Goal: Task Accomplishment & Management: Manage account settings

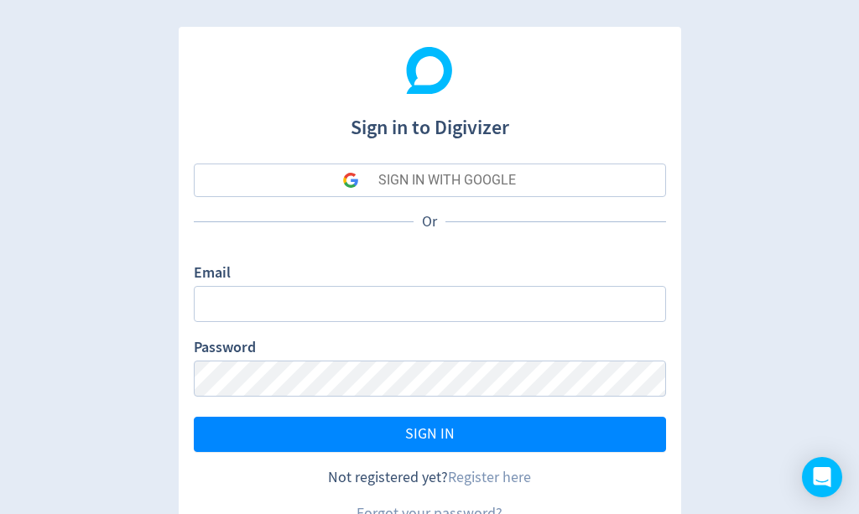
click at [539, 303] on input "Email" at bounding box center [430, 304] width 472 height 36
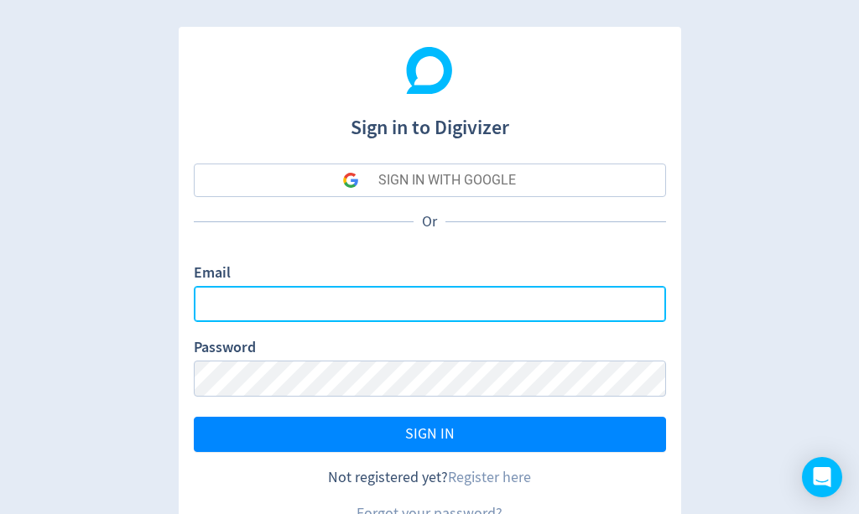
type input "[PERSON_NAME][EMAIL_ADDRESS][DOMAIN_NAME]"
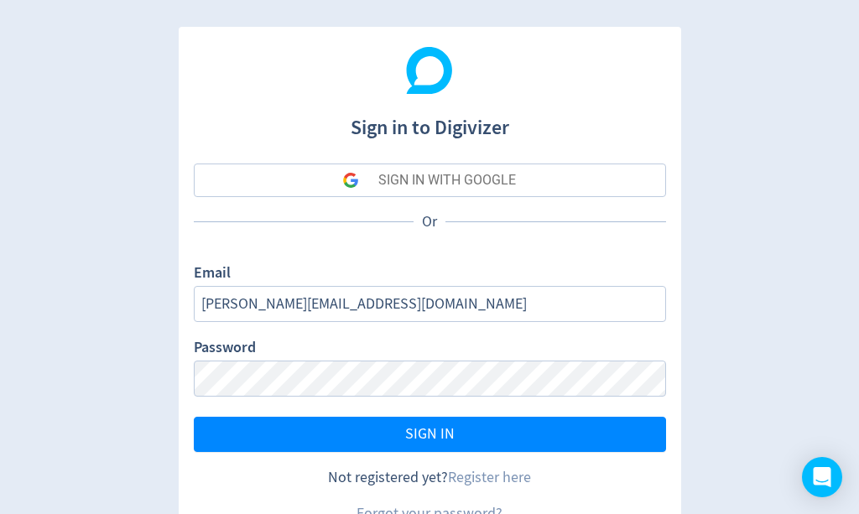
click at [528, 430] on button "SIGN IN" at bounding box center [430, 434] width 472 height 35
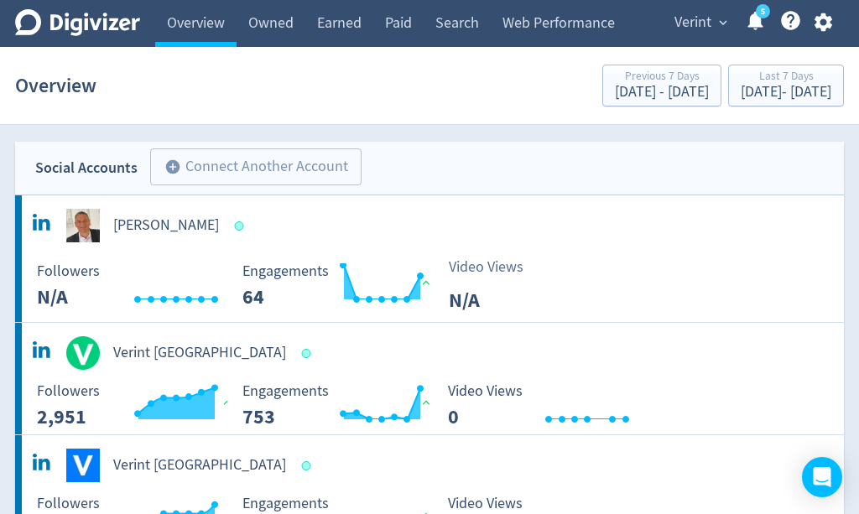
click at [361, 23] on link "Earned" at bounding box center [339, 23] width 68 height 47
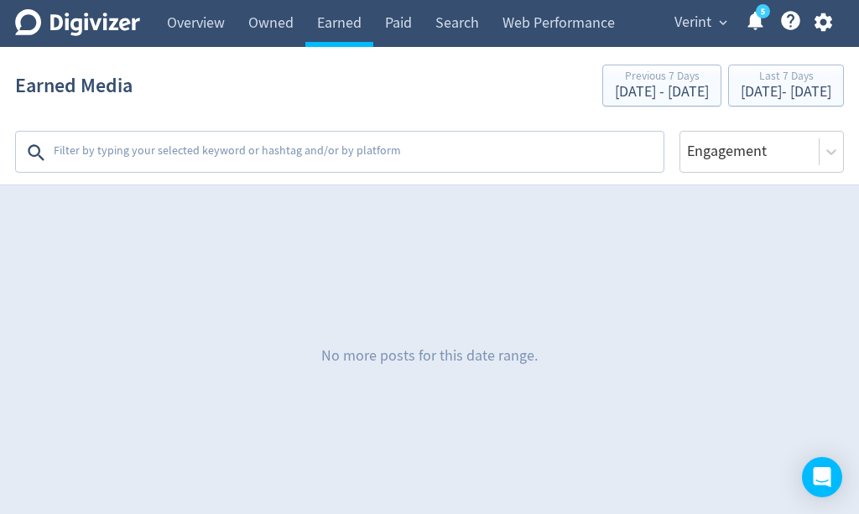
click at [518, 154] on textarea at bounding box center [357, 153] width 610 height 34
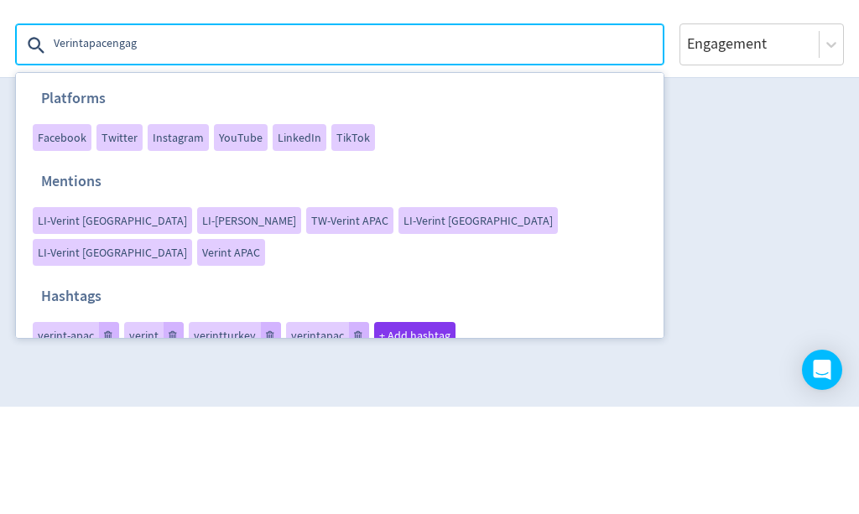
type textarea "Verintapacengage"
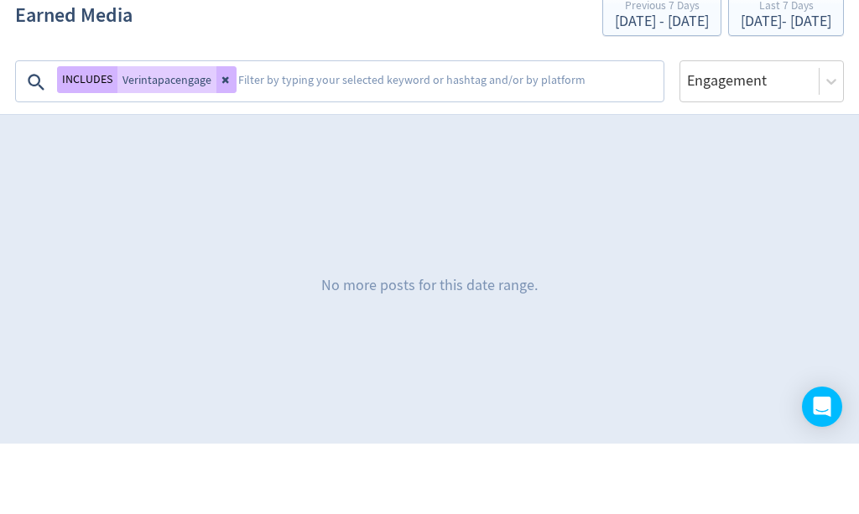
click at [222, 137] on button at bounding box center [226, 150] width 20 height 27
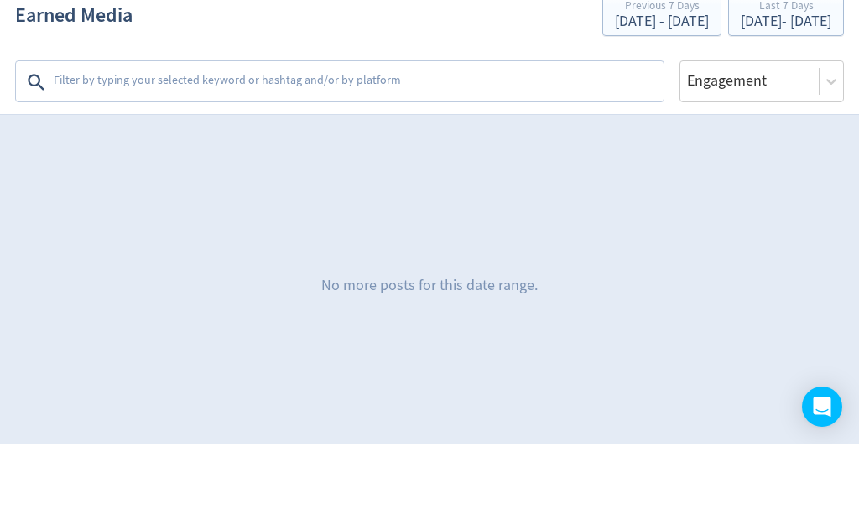
click at [395, 136] on textarea at bounding box center [357, 153] width 610 height 34
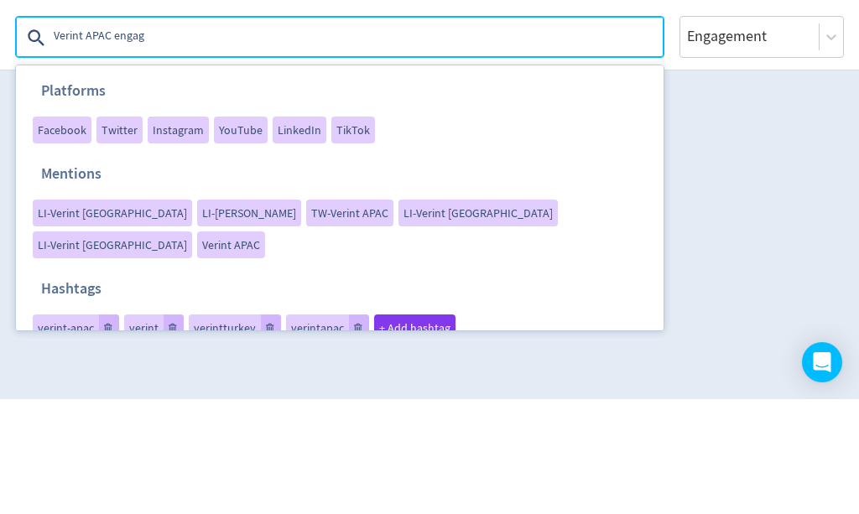
type textarea "Verint APAC engage"
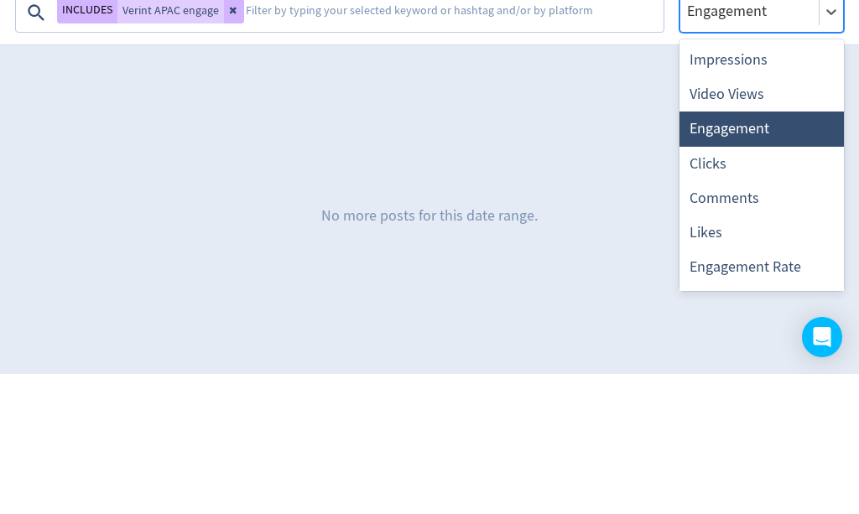
click at [767, 183] on div "Impressions" at bounding box center [762, 200] width 164 height 34
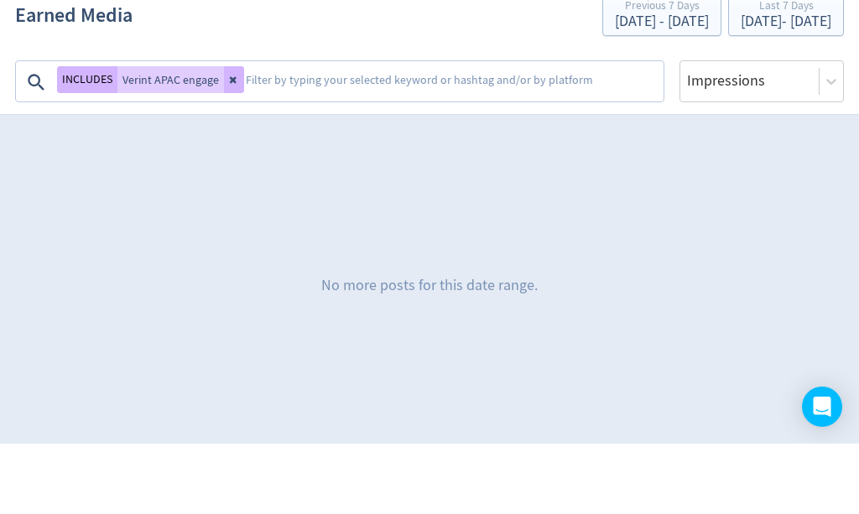
click at [567, 102] on section "Earned Media Previous 7 Days [DATE] - [DATE] Last 7 Days [DATE] - [DATE] INCLUD…" at bounding box center [429, 116] width 859 height 138
click at [555, 136] on textarea at bounding box center [453, 153] width 418 height 34
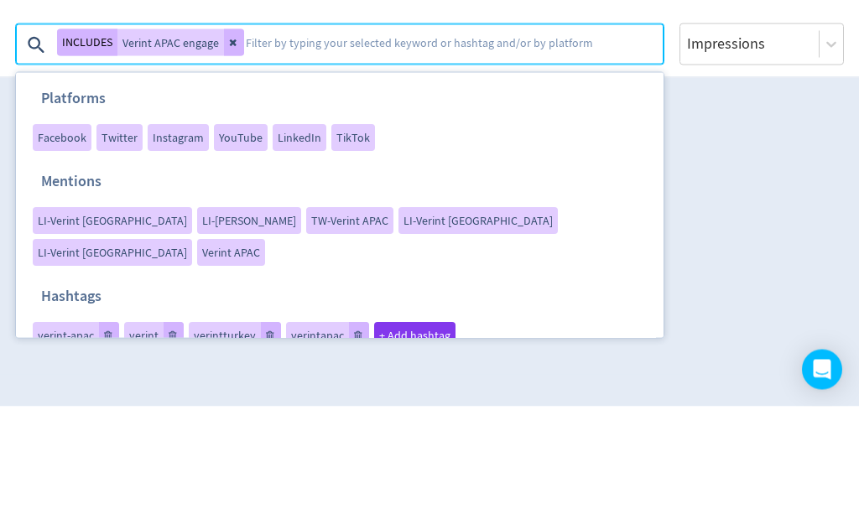
click at [232, 145] on icon at bounding box center [234, 150] width 10 height 10
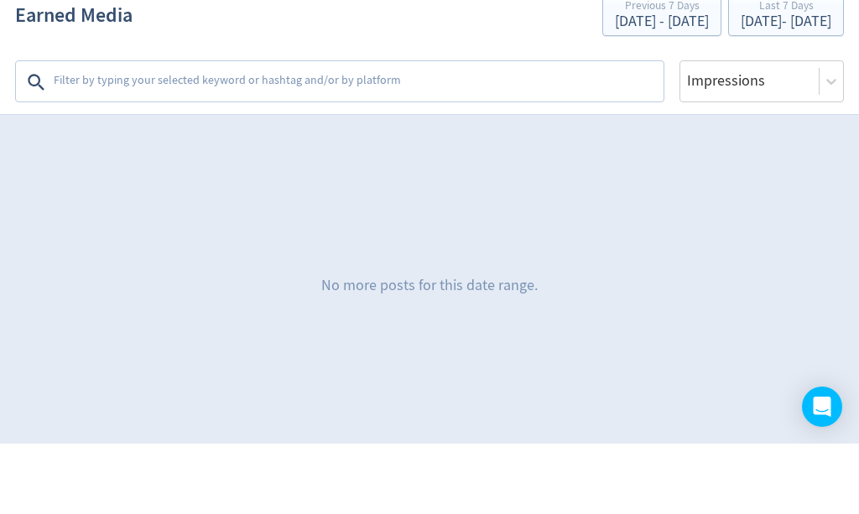
click at [548, 136] on textarea at bounding box center [357, 153] width 610 height 34
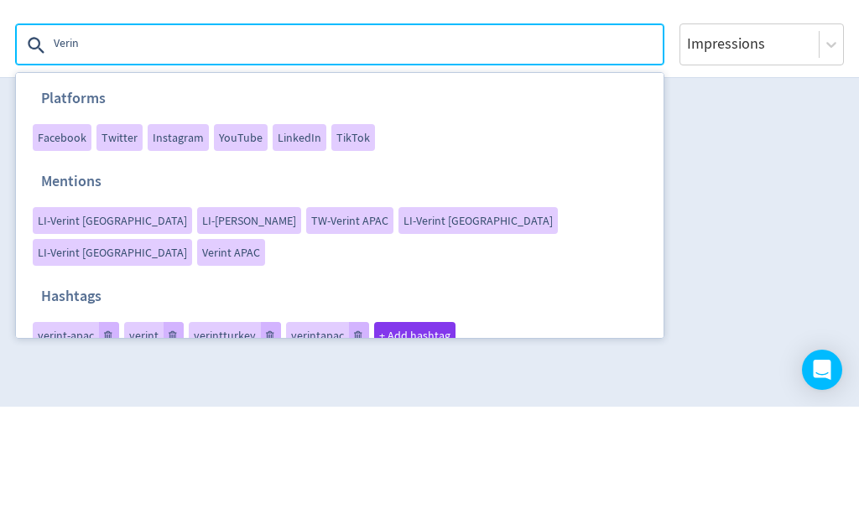
type textarea "Verint"
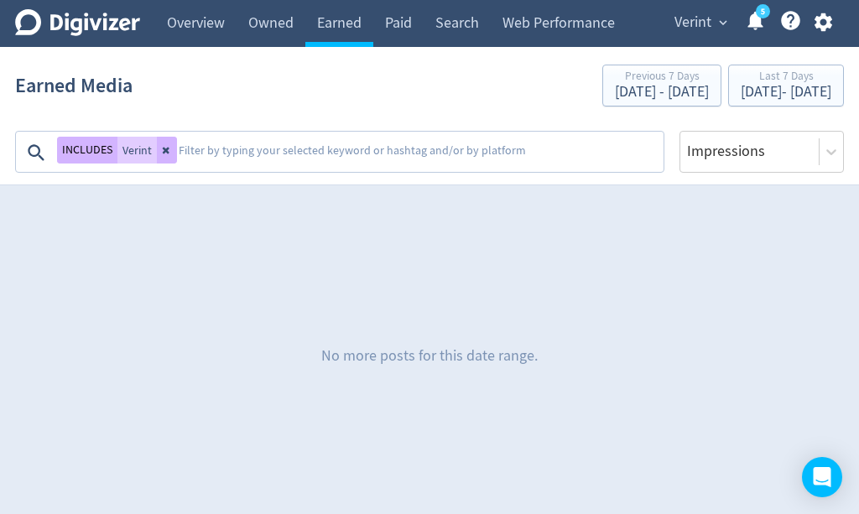
click at [758, 96] on div "[DATE] - [DATE]" at bounding box center [786, 92] width 91 height 15
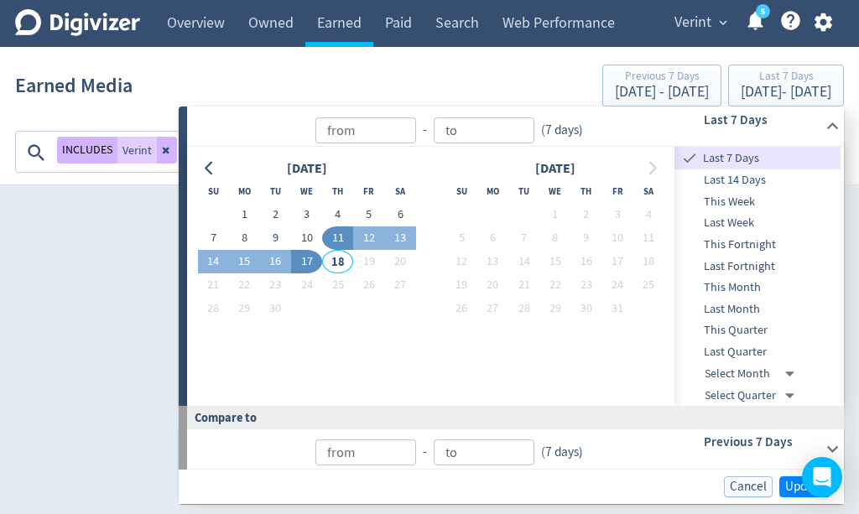
type input "[DATE]"
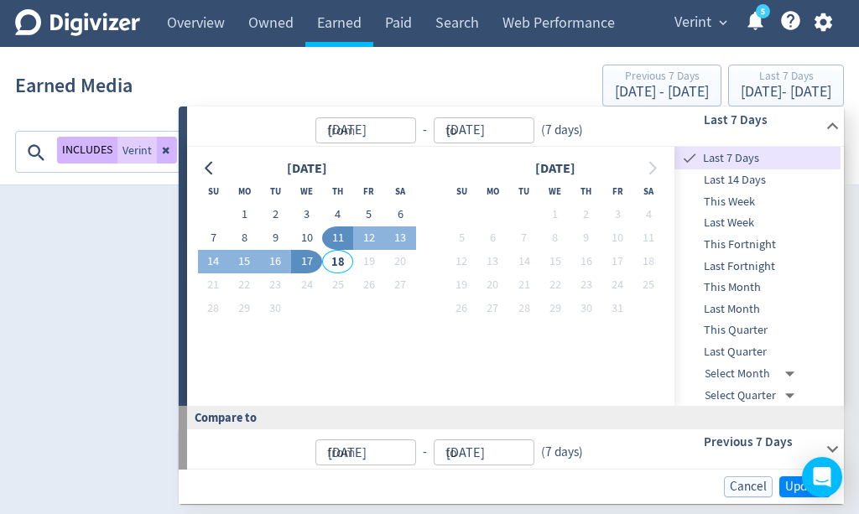
type input "[DATE]"
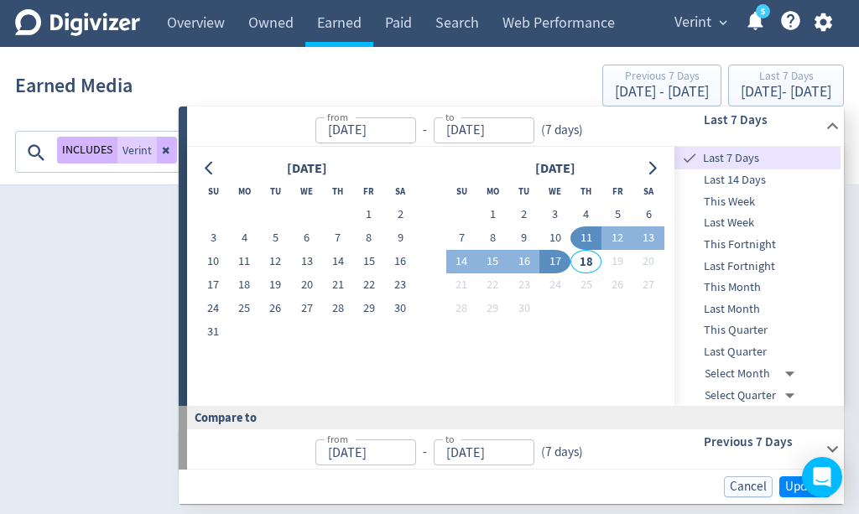
click at [494, 261] on button "15" at bounding box center [492, 261] width 31 height 23
type input "[DATE]"
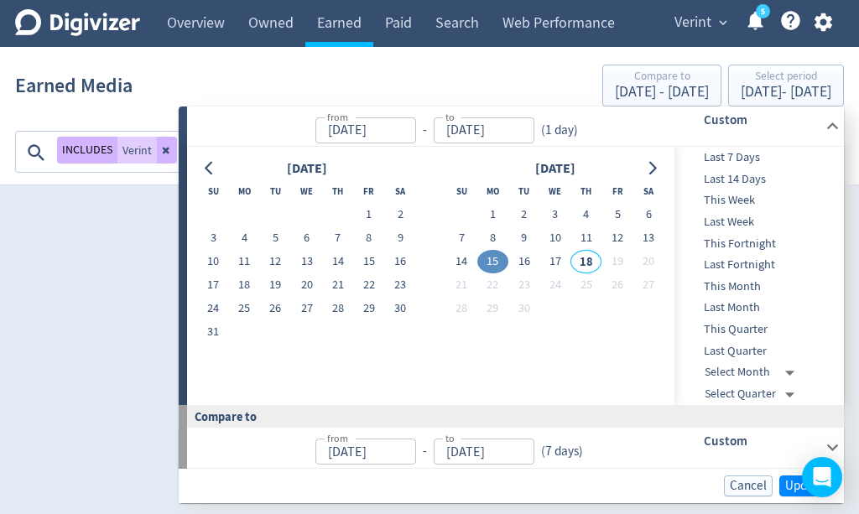
click at [561, 263] on button "17" at bounding box center [555, 261] width 31 height 23
type input "[DATE]"
click at [786, 484] on span "Update" at bounding box center [804, 486] width 39 height 13
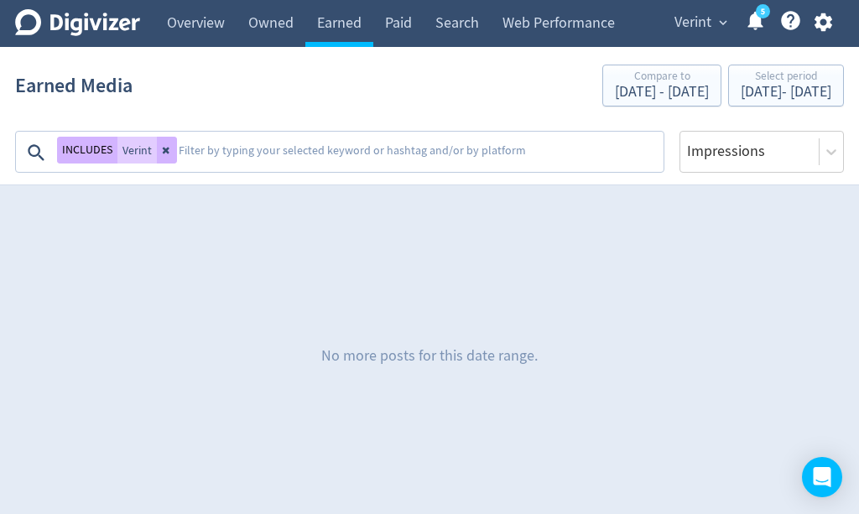
click at [250, 146] on textarea at bounding box center [419, 153] width 485 height 34
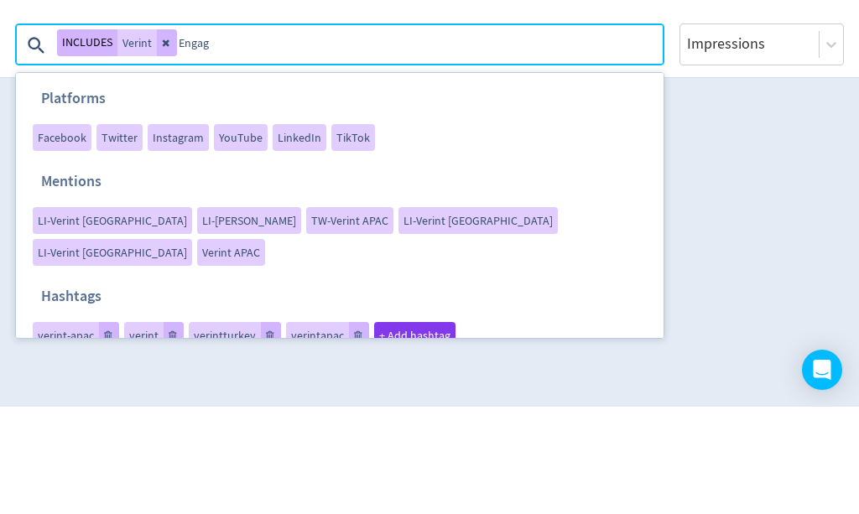
type textarea "Engage"
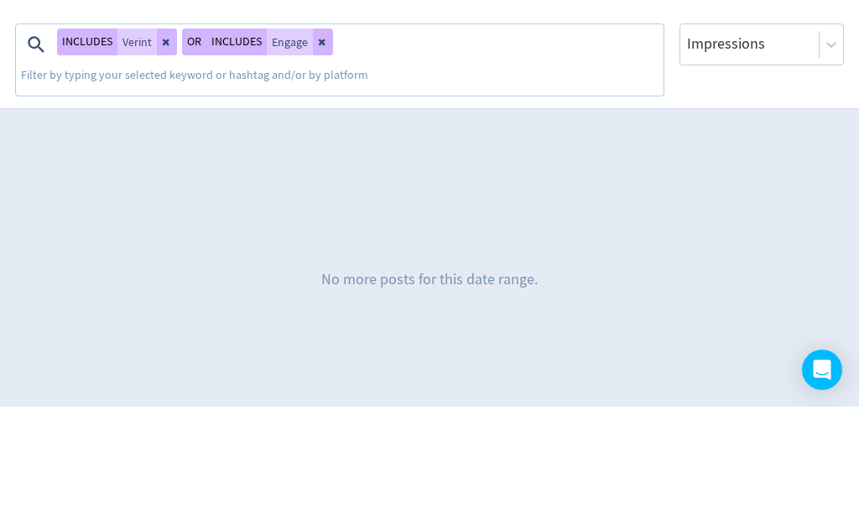
click at [191, 136] on button "OR" at bounding box center [194, 149] width 24 height 27
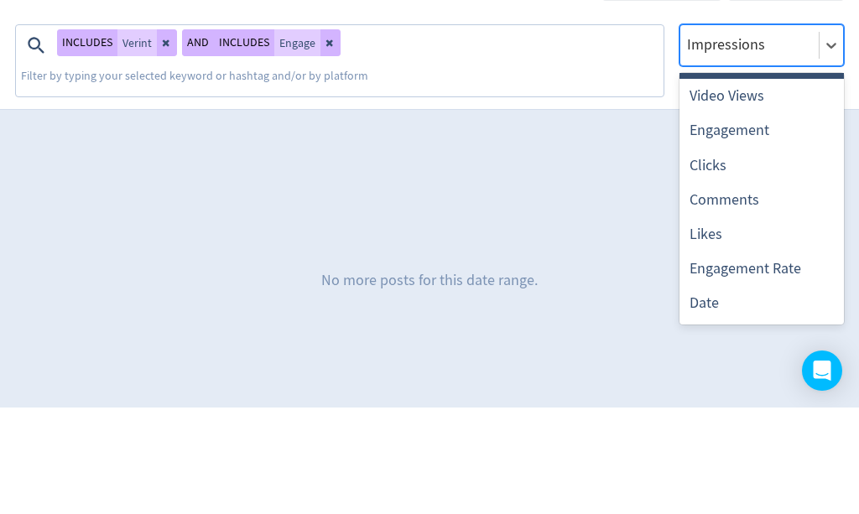
scroll to position [30, 0]
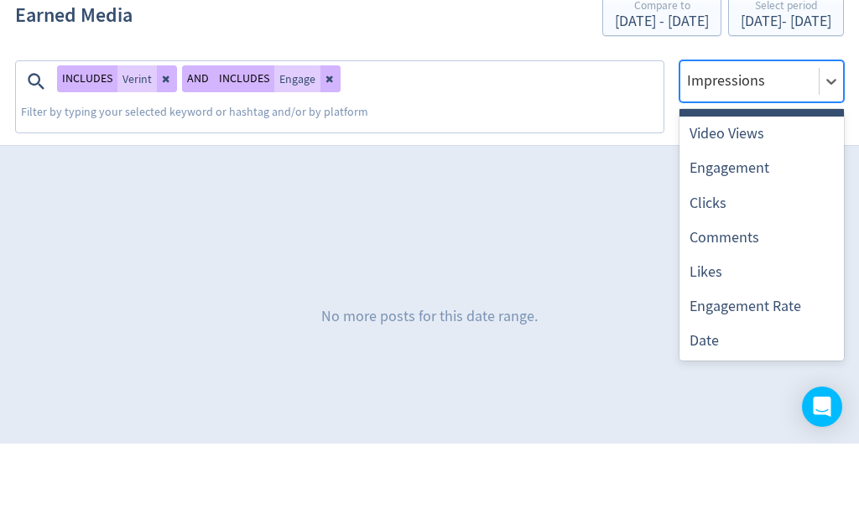
click at [719, 326] on div "Likes" at bounding box center [762, 343] width 164 height 34
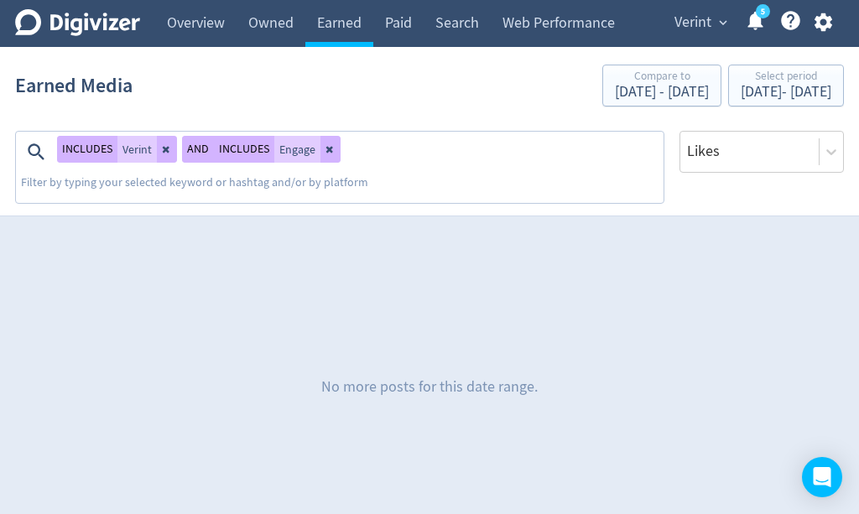
click at [762, 16] on text "5" at bounding box center [763, 12] width 4 height 12
click at [102, 332] on div "No more posts for this date range." at bounding box center [429, 388] width 829 height 252
click at [206, 31] on link "Overview" at bounding box center [195, 23] width 81 height 47
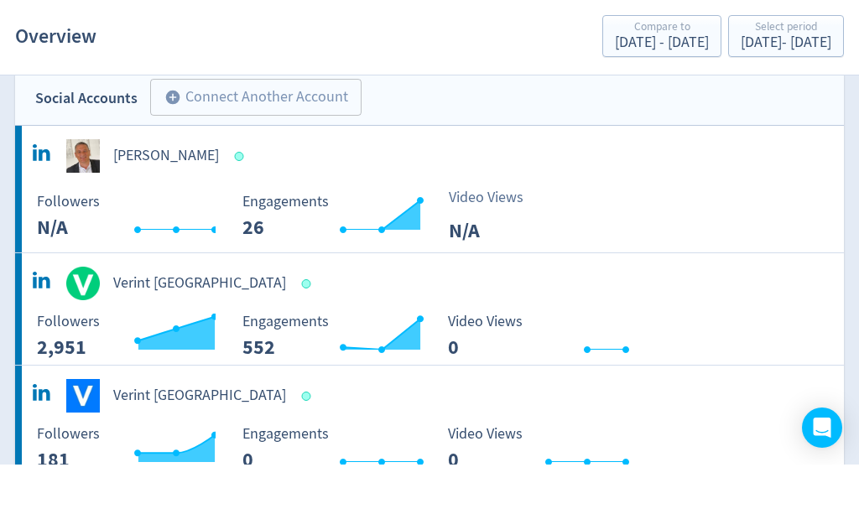
scroll to position [27, 0]
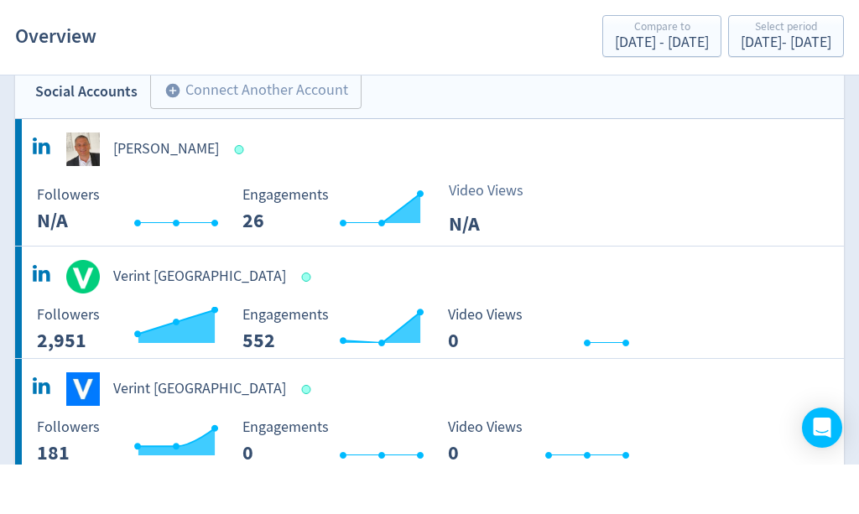
click at [90, 310] on img at bounding box center [83, 327] width 34 height 34
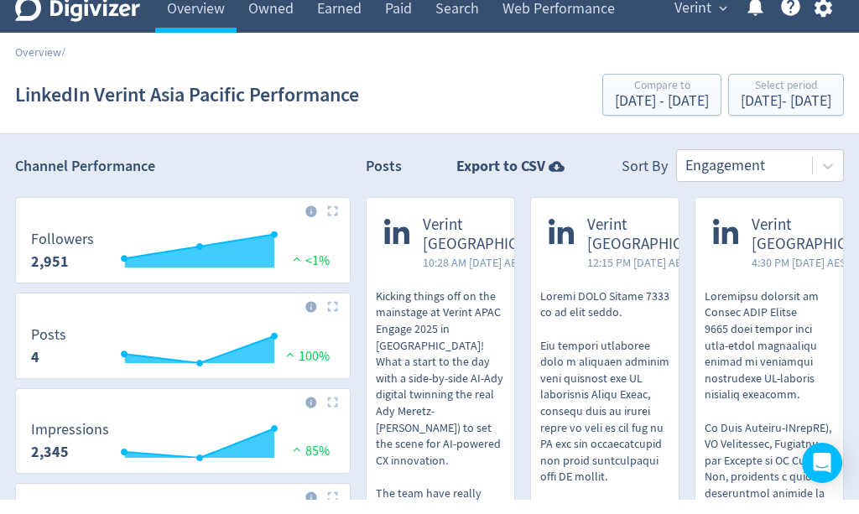
click at [774, 115] on button "Select period [DATE] - [DATE]" at bounding box center [786, 109] width 116 height 42
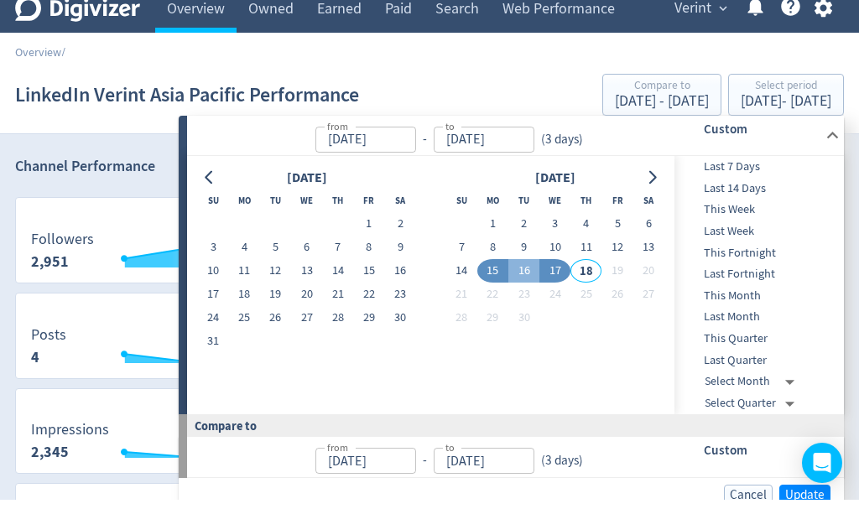
click at [529, 274] on button "16" at bounding box center [523, 285] width 31 height 23
type input "[DATE]"
click at [555, 274] on button "17" at bounding box center [555, 285] width 31 height 23
type input "[DATE]"
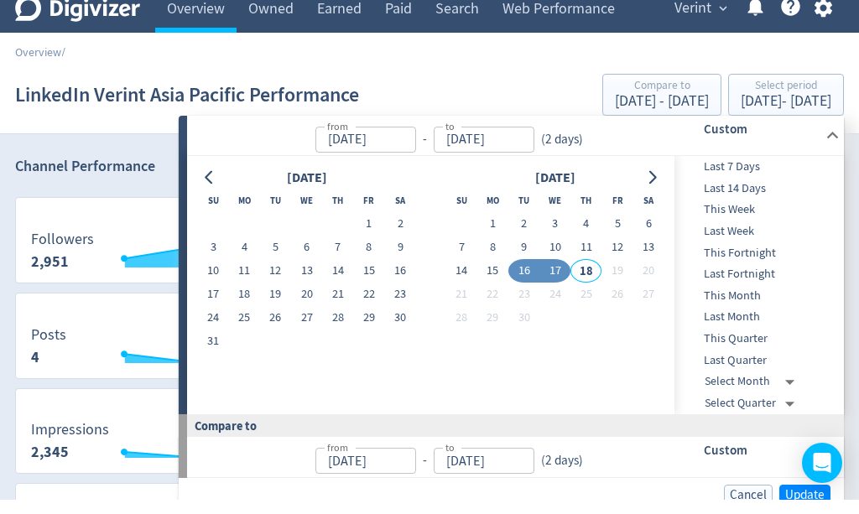
click at [510, 462] on input "[DATE]" at bounding box center [484, 475] width 101 height 26
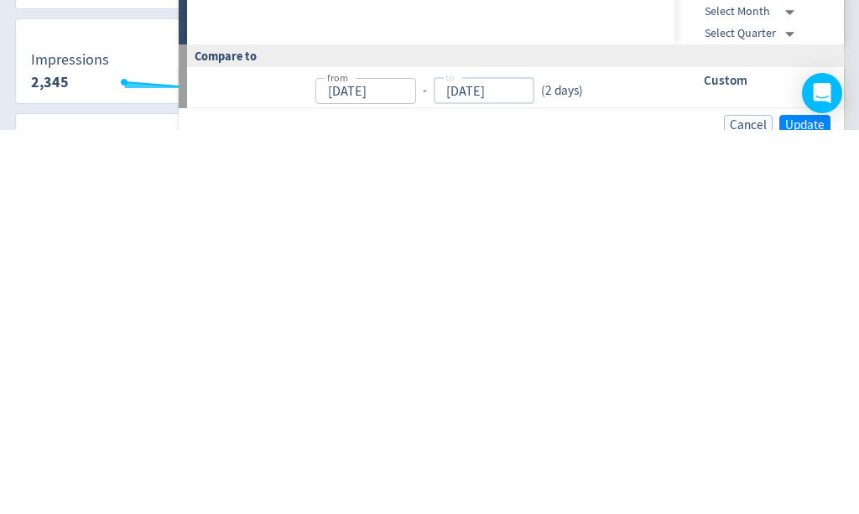
click at [459, 462] on input "[DATE]" at bounding box center [484, 475] width 101 height 26
type input "[DATE]"
click at [811, 503] on span "Update" at bounding box center [804, 509] width 39 height 13
